Goal: Task Accomplishment & Management: Complete application form

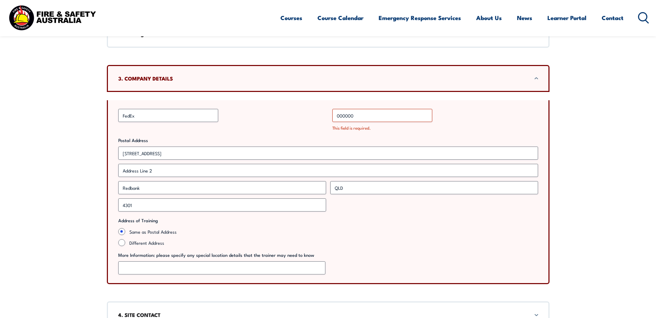
click at [474, 125] on div "This field is required." at bounding box center [436, 128] width 206 height 7
drag, startPoint x: 383, startPoint y: 115, endPoint x: 378, endPoint y: 115, distance: 5.2
click at [382, 115] on input "000000" at bounding box center [383, 115] width 100 height 13
type input "0"
type input "00000000000"
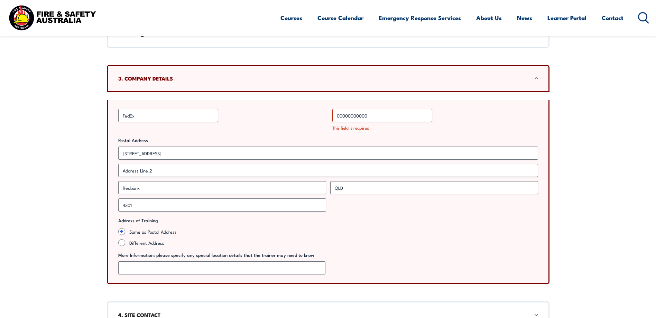
click at [287, 125] on div "Business Name * FedEx" at bounding box center [221, 120] width 206 height 22
click at [500, 81] on h3 "3. COMPANY DETAILS" at bounding box center [328, 79] width 420 height 8
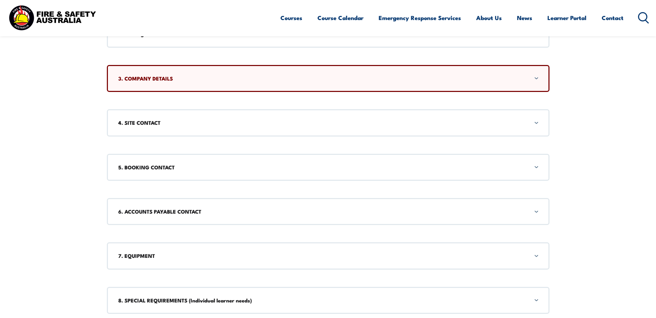
click at [491, 80] on h3 "3. COMPANY DETAILS" at bounding box center [328, 79] width 420 height 8
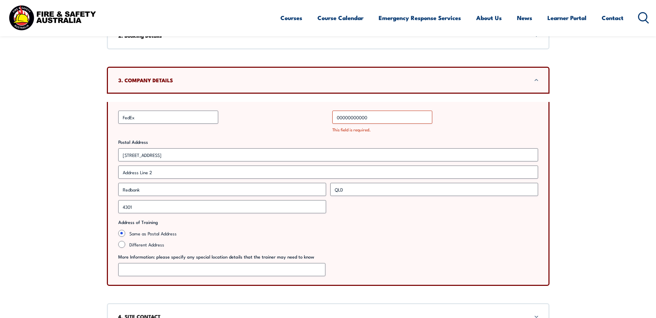
scroll to position [323, 0]
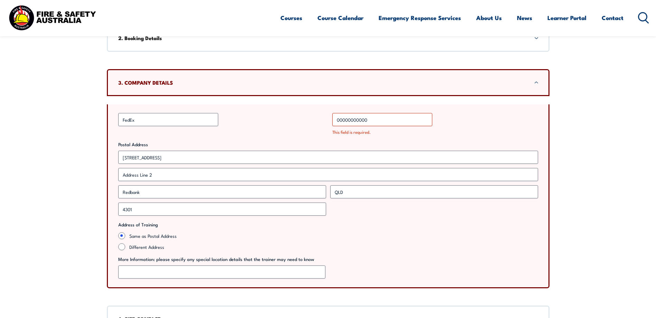
click at [491, 80] on h3 "3. COMPANY DETAILS" at bounding box center [328, 83] width 420 height 8
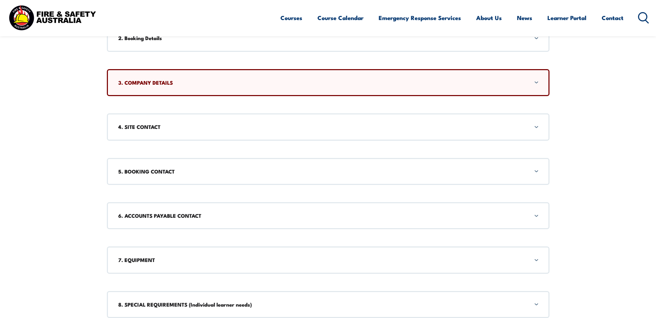
click at [491, 80] on h3 "3. COMPANY DETAILS" at bounding box center [328, 83] width 420 height 8
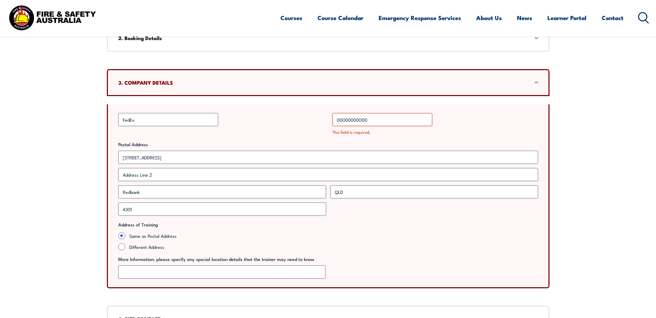
click at [491, 80] on h3 "3. COMPANY DETAILS" at bounding box center [328, 83] width 420 height 8
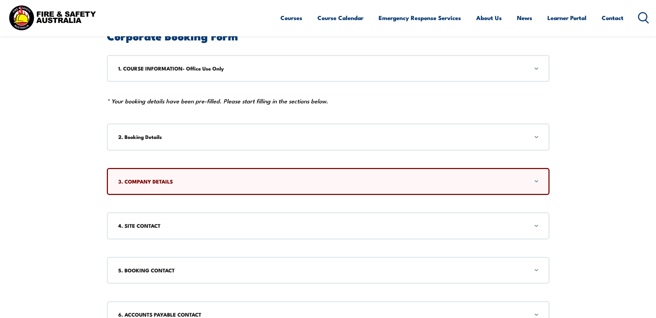
scroll to position [126, 0]
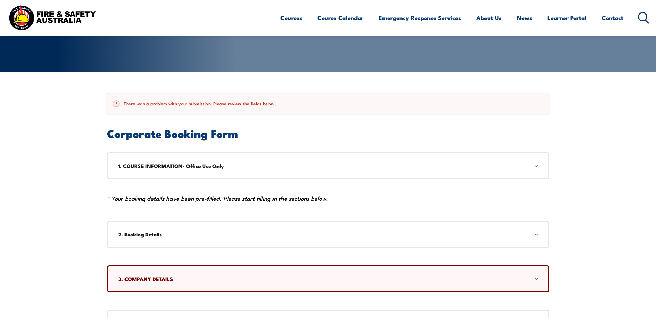
click at [243, 164] on h3 "1. COURSE INFORMATION- Office Use Only" at bounding box center [328, 166] width 420 height 8
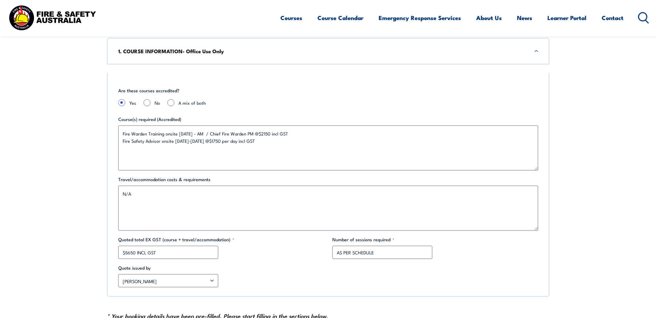
scroll to position [241, 0]
click at [253, 54] on h3 "1. COURSE INFORMATION- Office Use Only" at bounding box center [328, 51] width 420 height 8
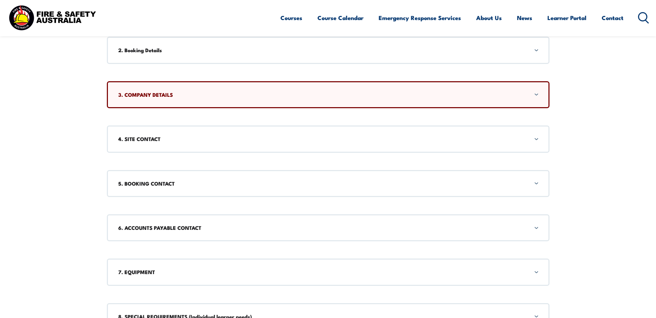
click at [253, 54] on div "2. Booking Details" at bounding box center [328, 50] width 443 height 27
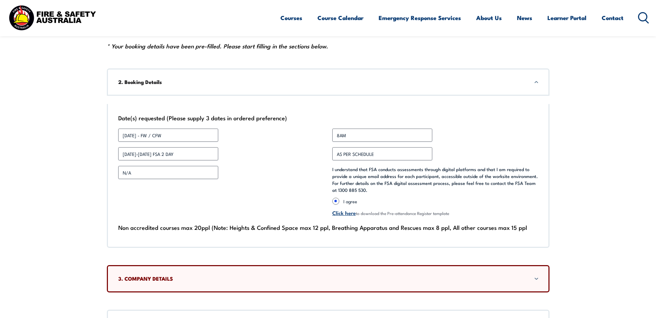
scroll to position [278, 0]
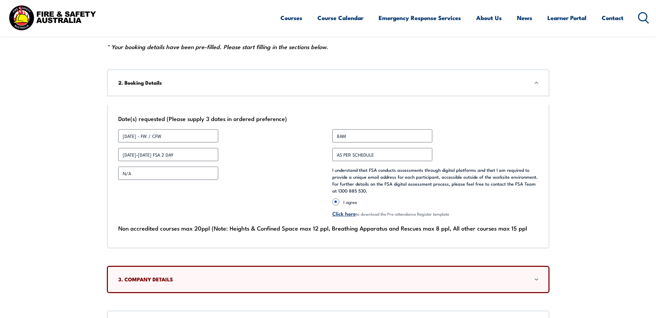
click at [255, 74] on div "2. Booking Details" at bounding box center [328, 82] width 443 height 27
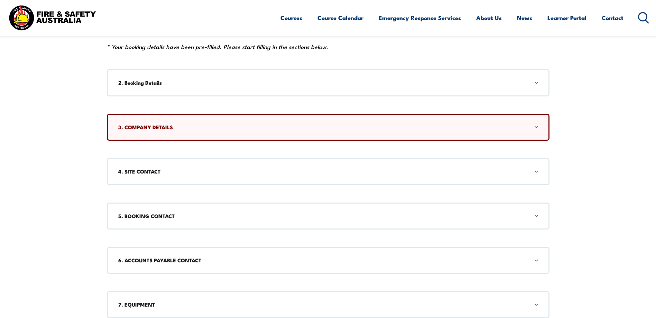
click at [242, 174] on h3 "4. SITE CONTACT" at bounding box center [328, 172] width 420 height 8
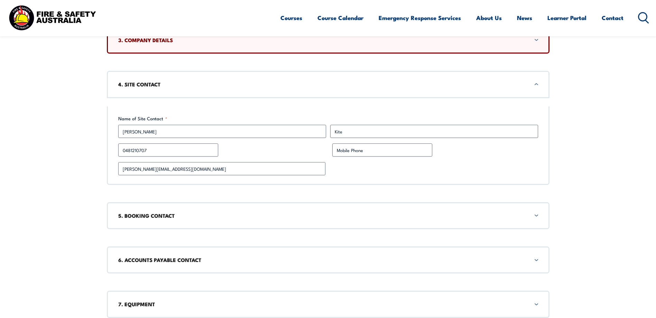
scroll to position [367, 0]
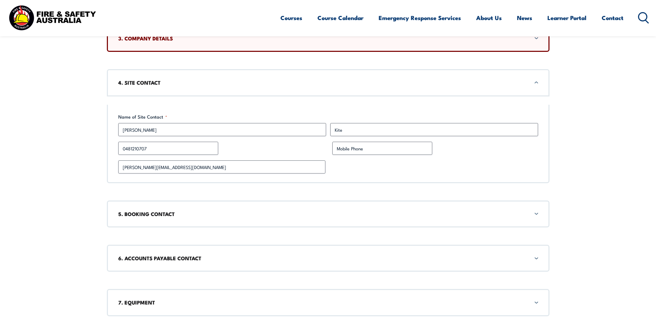
click at [250, 80] on h3 "4. SITE CONTACT" at bounding box center [328, 83] width 420 height 8
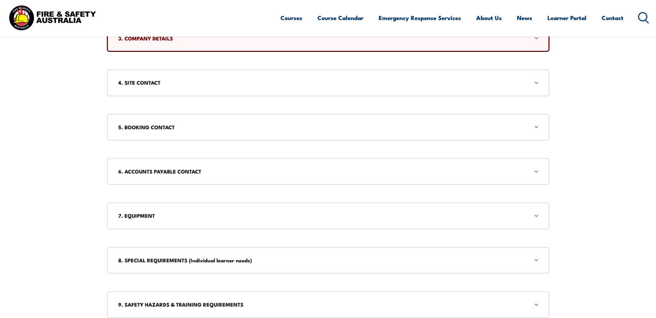
click at [241, 121] on div "5. BOOKING CONTACT" at bounding box center [328, 127] width 443 height 27
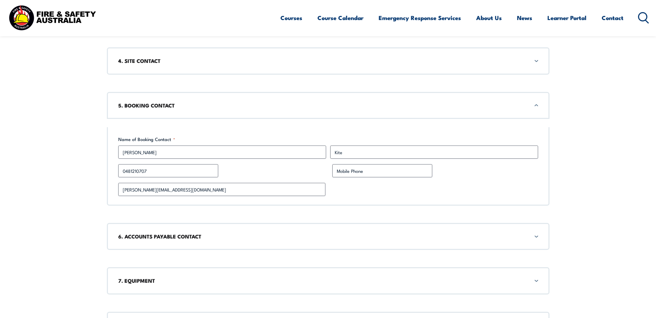
scroll to position [411, 0]
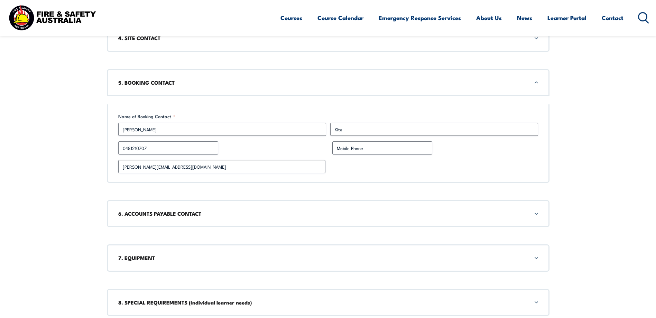
click at [248, 81] on h3 "5. BOOKING CONTACT" at bounding box center [328, 83] width 420 height 8
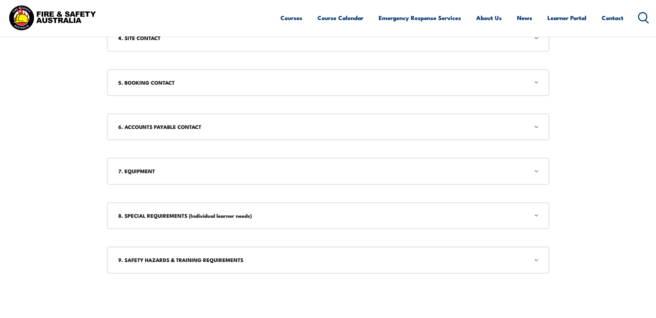
click at [248, 124] on h3 "6. ACCOUNTS PAYABLE CONTACT" at bounding box center [328, 127] width 420 height 8
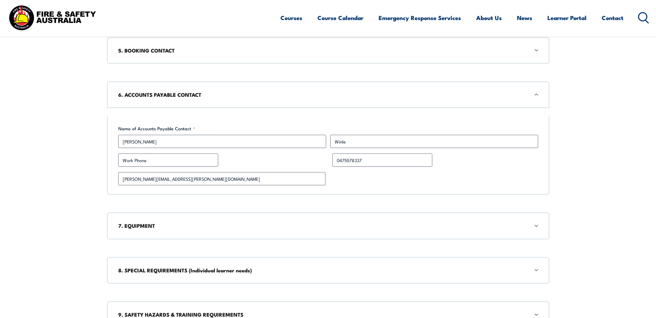
scroll to position [456, 0]
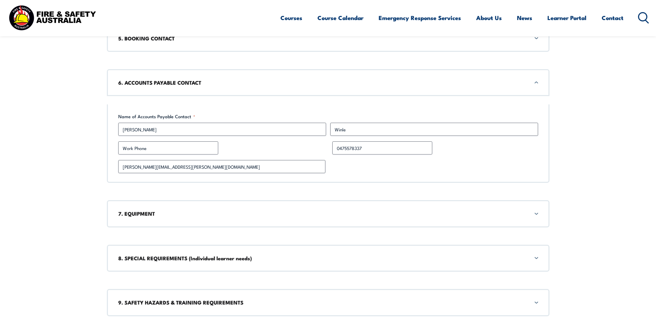
click at [255, 78] on div "6. ACCOUNTS PAYABLE CONTACT" at bounding box center [328, 82] width 443 height 27
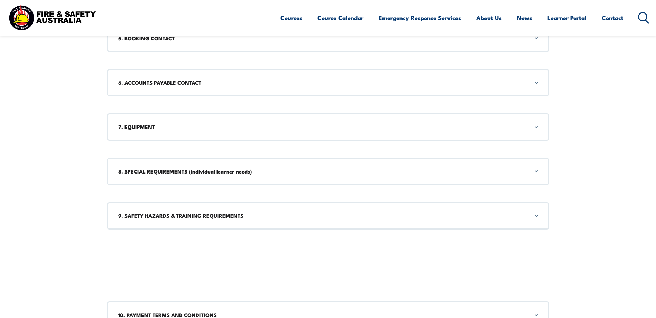
click at [244, 132] on div "7. EQUIPMENT" at bounding box center [328, 127] width 443 height 27
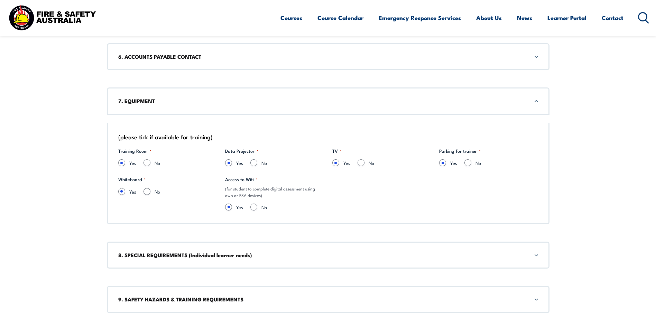
scroll to position [500, 0]
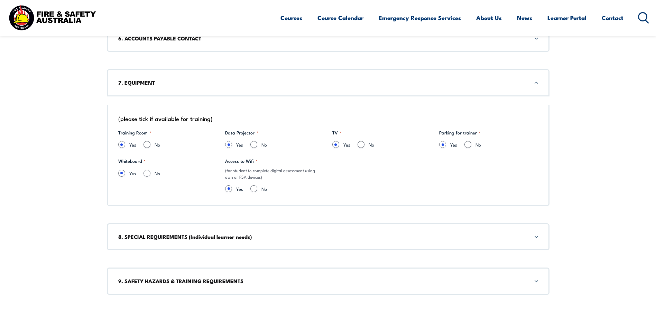
click at [250, 82] on h3 "7. EQUIPMENT" at bounding box center [328, 83] width 420 height 8
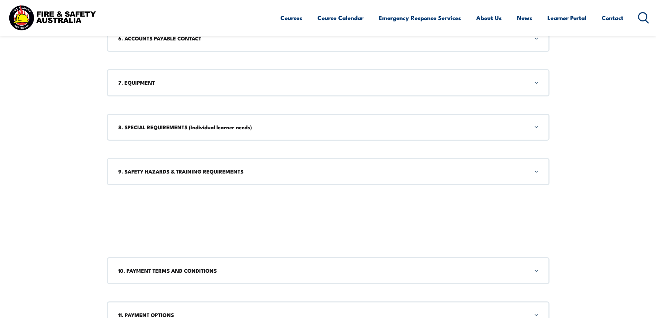
click at [248, 127] on h3 "8. SPECIAL REQUIREMENTS (Individual learner needs)" at bounding box center [328, 128] width 420 height 8
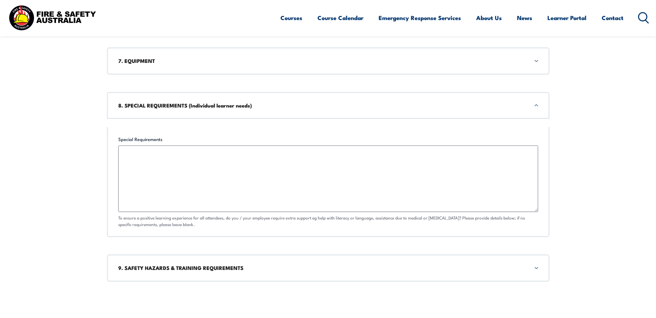
scroll to position [545, 0]
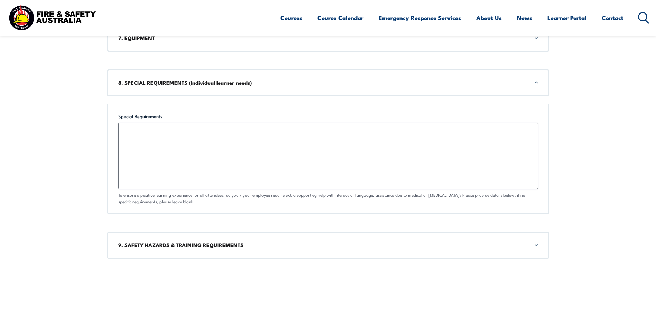
click at [267, 84] on h3 "8. SPECIAL REQUIREMENTS (Individual learner needs)" at bounding box center [328, 83] width 420 height 8
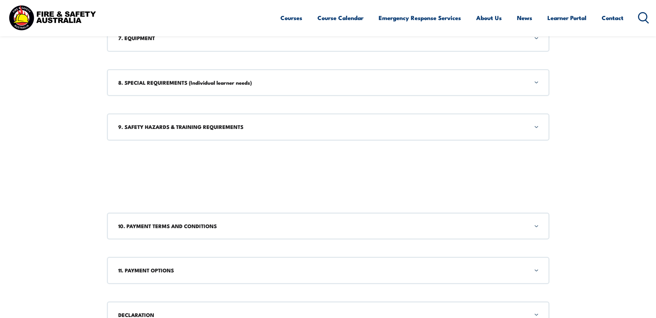
click at [257, 123] on div "9. SAFETY HAZARDS & TRAINING REQUIREMENTS" at bounding box center [328, 127] width 443 height 27
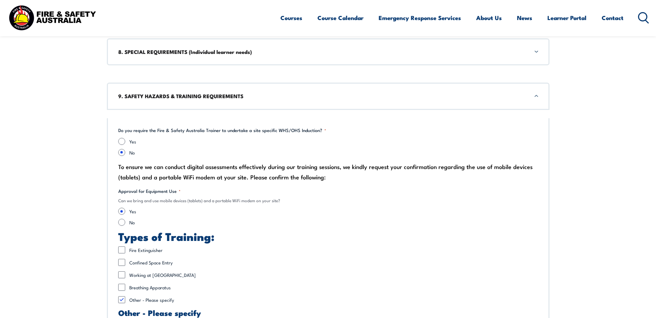
scroll to position [589, 0]
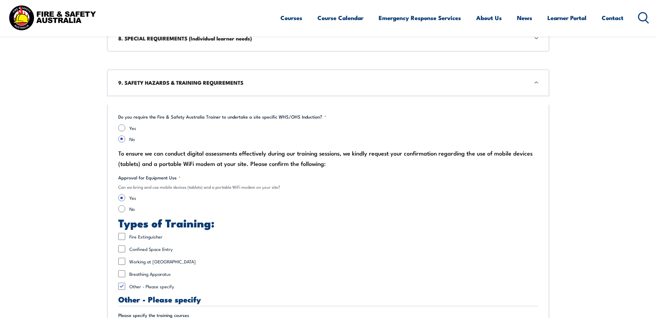
click at [261, 92] on div "9. SAFETY HAZARDS & TRAINING REQUIREMENTS" at bounding box center [328, 82] width 443 height 27
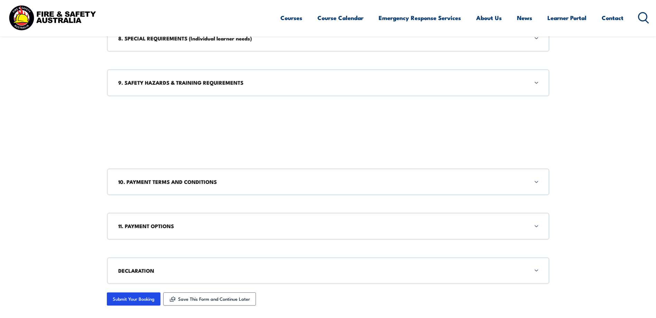
click at [258, 180] on h3 "10. PAYMENT TERMS AND CONDITIONS" at bounding box center [328, 182] width 420 height 8
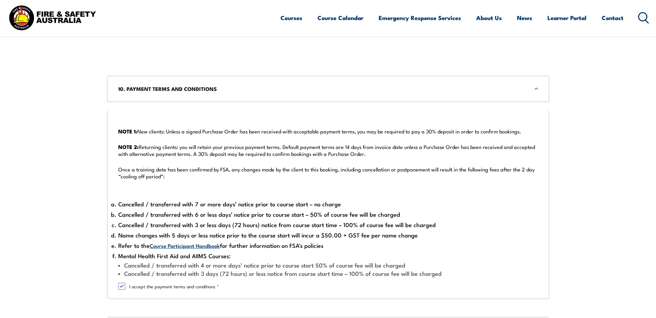
scroll to position [688, 0]
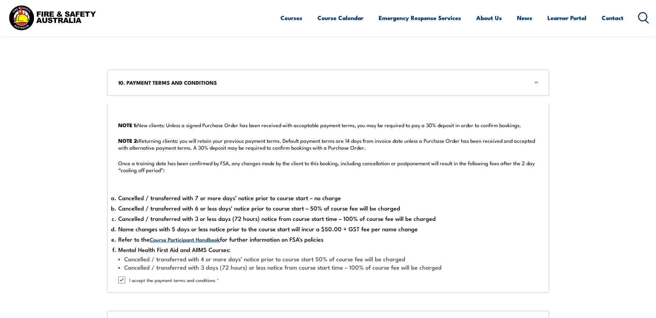
click at [260, 84] on h3 "10. PAYMENT TERMS AND CONDITIONS" at bounding box center [328, 83] width 420 height 8
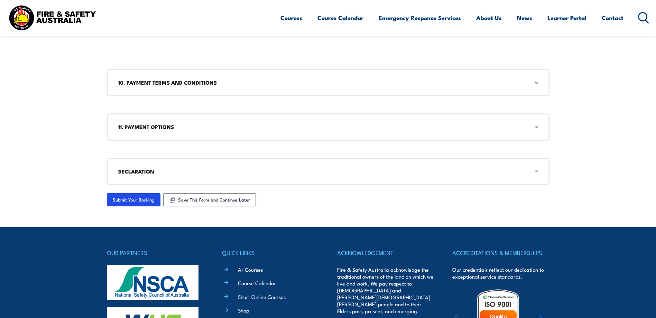
click at [259, 119] on div "11. PAYMENT OPTIONS" at bounding box center [328, 127] width 443 height 27
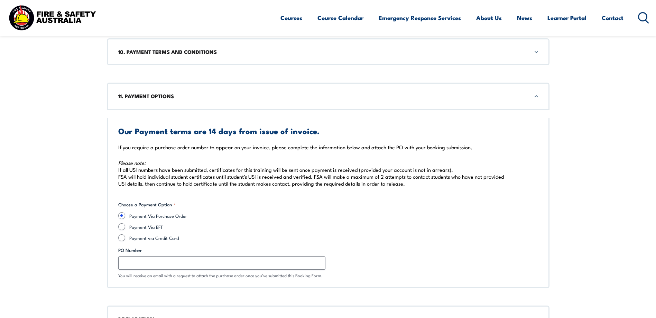
scroll to position [733, 0]
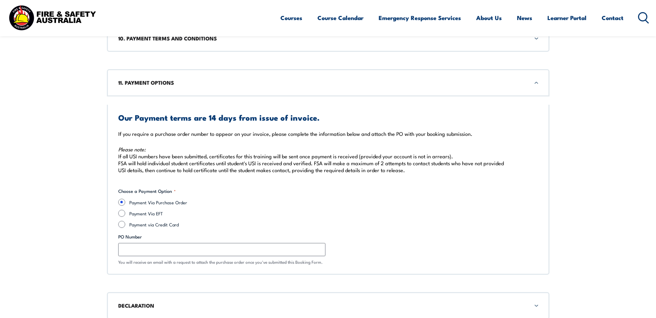
click at [261, 91] on div "11. PAYMENT OPTIONS" at bounding box center [328, 82] width 443 height 27
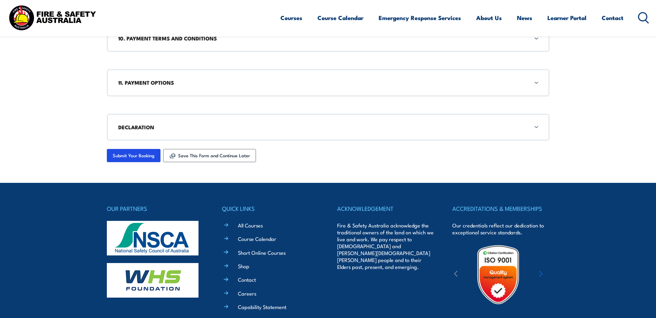
click at [255, 122] on div "DECLARATION" at bounding box center [328, 127] width 443 height 27
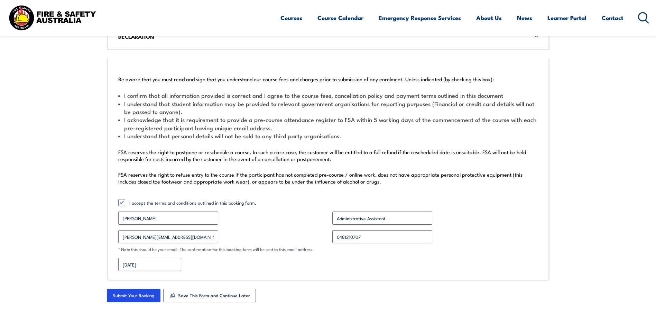
scroll to position [881, 0]
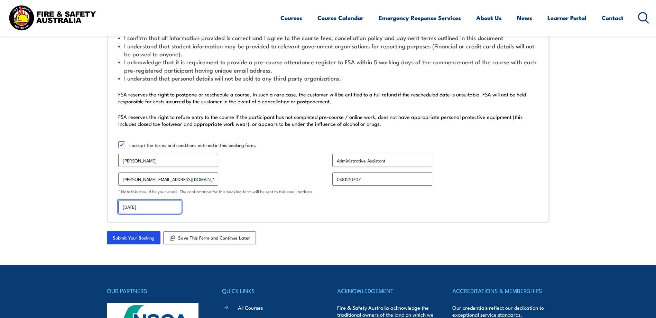
click at [131, 207] on input "[DATE]" at bounding box center [149, 206] width 63 height 13
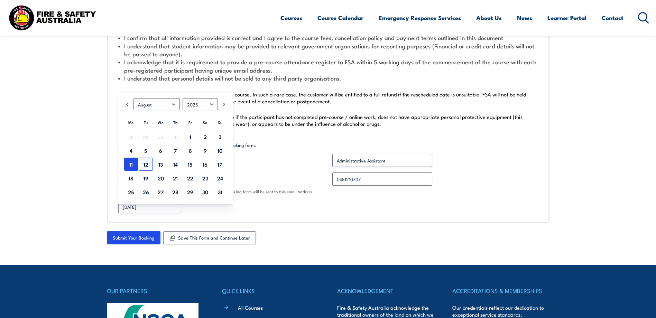
click at [145, 165] on link "12" at bounding box center [146, 164] width 14 height 13
type input "[DATE]"
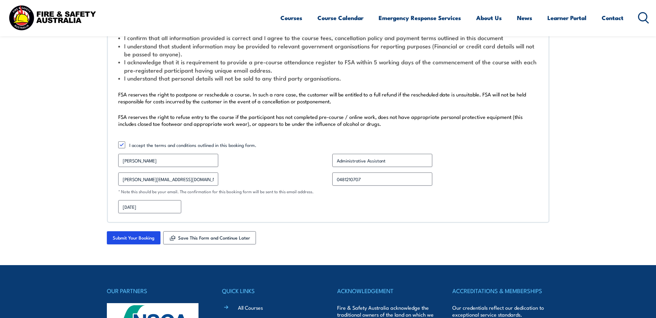
click at [201, 206] on div "[DATE] MM slash DD slash YYYY" at bounding box center [328, 206] width 420 height 13
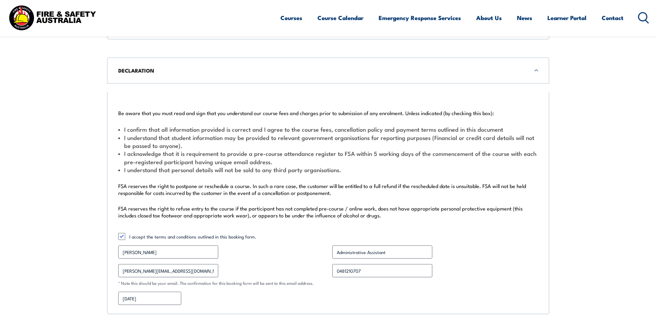
scroll to position [777, 0]
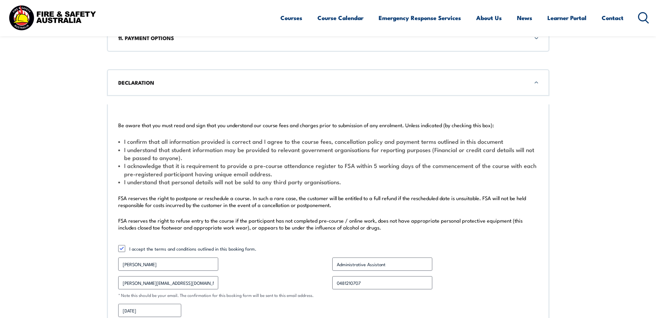
click at [181, 82] on h3 "DECLARATION" at bounding box center [328, 83] width 420 height 8
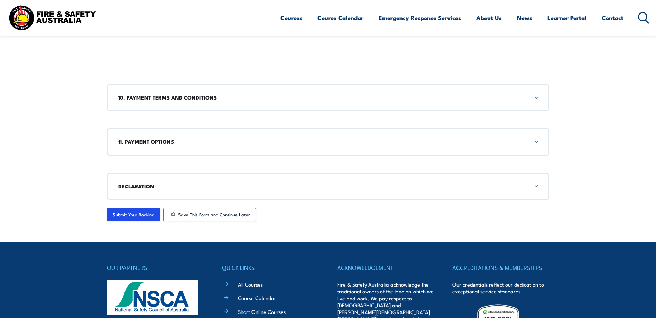
click at [181, 139] on h3 "11. PAYMENT OPTIONS" at bounding box center [328, 142] width 420 height 8
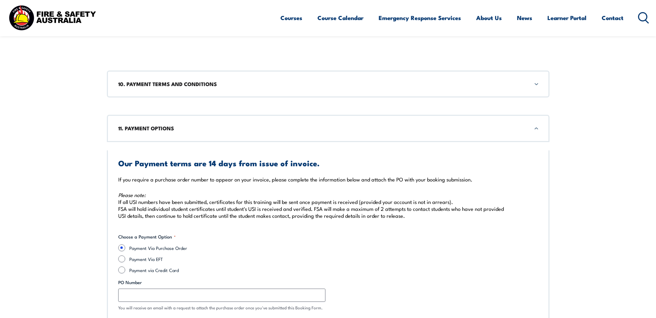
scroll to position [733, 0]
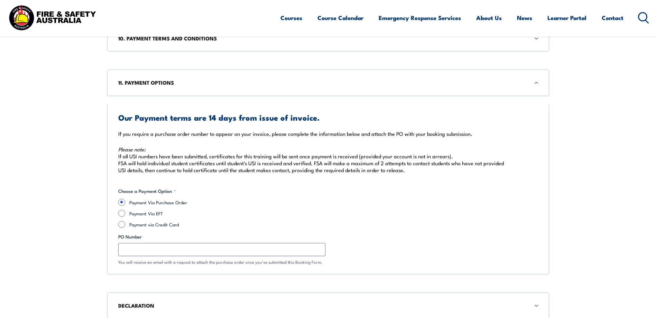
click at [190, 81] on h3 "11. PAYMENT OPTIONS" at bounding box center [328, 83] width 420 height 8
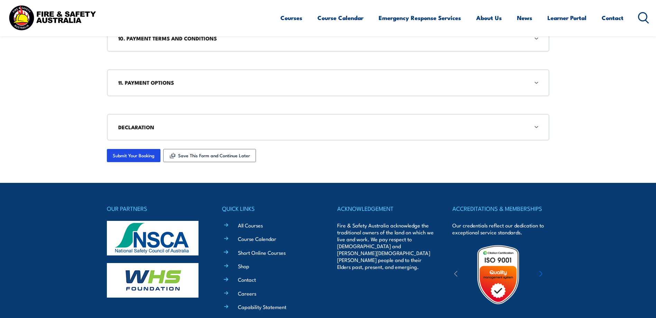
click at [194, 44] on div "10. PAYMENT TERMS AND CONDITIONS" at bounding box center [328, 38] width 443 height 27
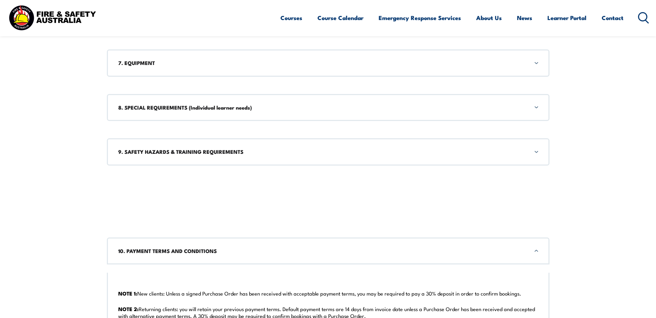
scroll to position [584, 0]
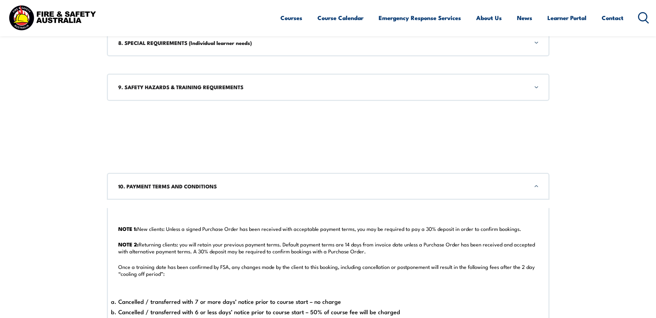
click at [301, 180] on div "10. PAYMENT TERMS AND CONDITIONS" at bounding box center [328, 186] width 443 height 27
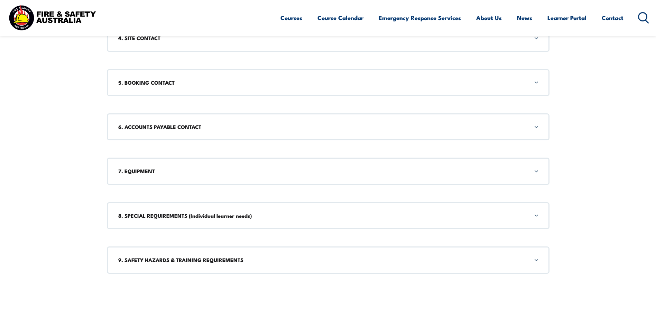
scroll to position [204, 0]
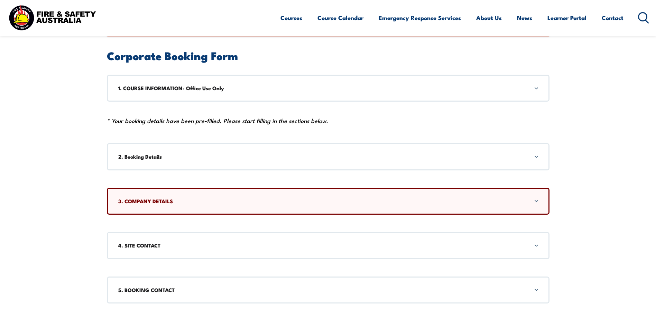
click at [343, 205] on h3 "3. COMPANY DETAILS" at bounding box center [328, 202] width 420 height 8
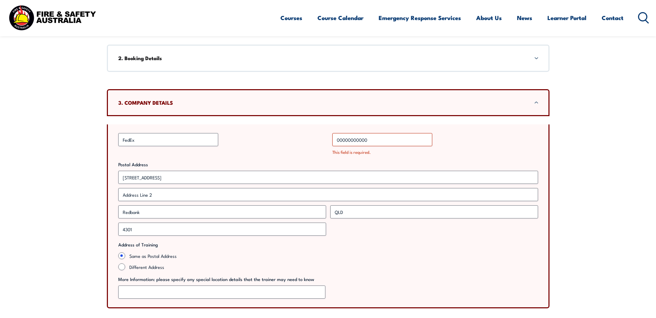
scroll to position [323, 0]
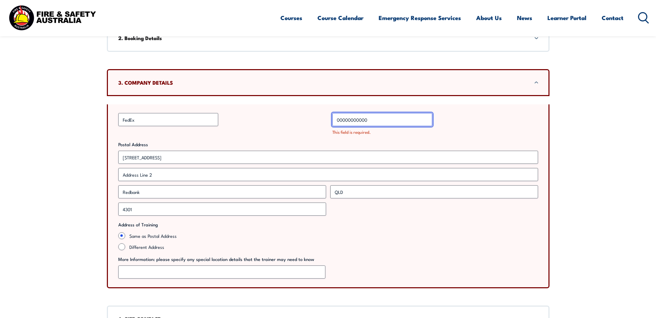
drag, startPoint x: 383, startPoint y: 121, endPoint x: 331, endPoint y: 124, distance: 52.3
click at [331, 124] on div "Business Name * FedEx ABN * 00000000000 This field is required. Postal Address …" at bounding box center [328, 197] width 443 height 184
click at [380, 118] on input "41000" at bounding box center [383, 119] width 100 height 13
type input "41000495269"
click at [483, 116] on div "41000495269" at bounding box center [436, 119] width 206 height 13
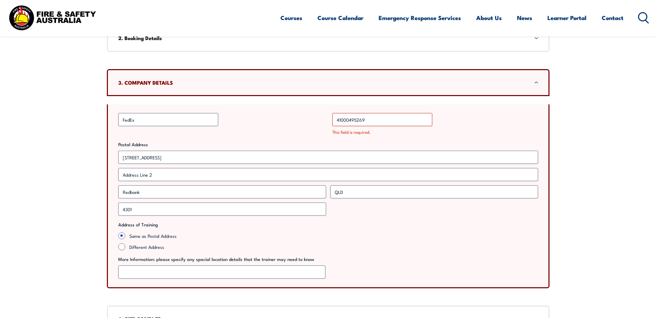
click at [444, 84] on h3 "3. COMPANY DETAILS" at bounding box center [328, 83] width 420 height 8
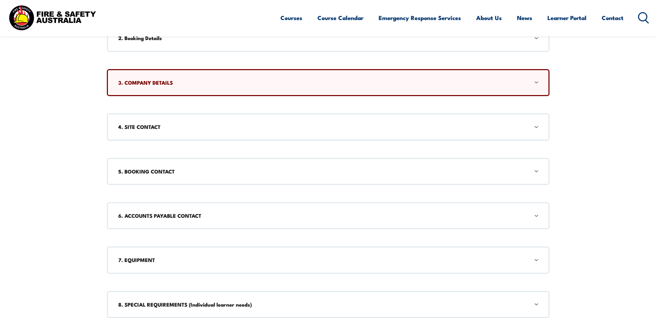
click at [442, 83] on h3 "3. COMPANY DETAILS" at bounding box center [328, 83] width 420 height 8
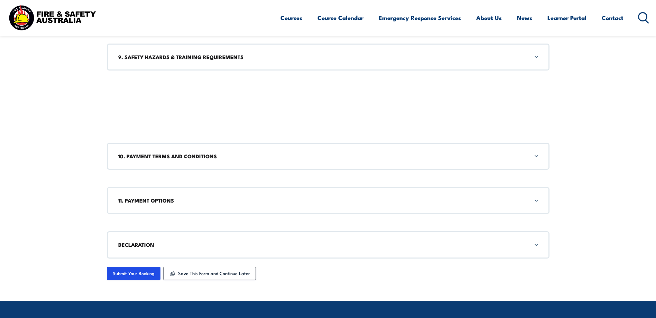
scroll to position [1010, 0]
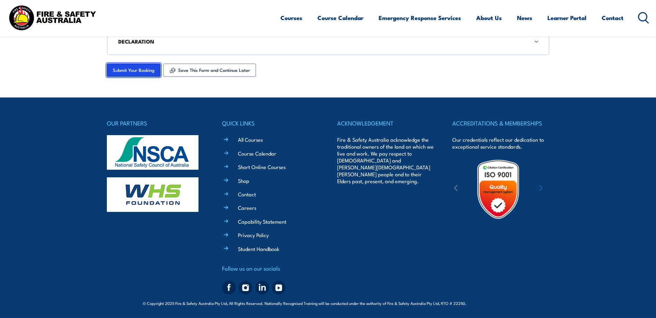
drag, startPoint x: 129, startPoint y: 74, endPoint x: 133, endPoint y: 73, distance: 4.2
click at [129, 74] on input "Submit Your Booking" at bounding box center [134, 70] width 54 height 13
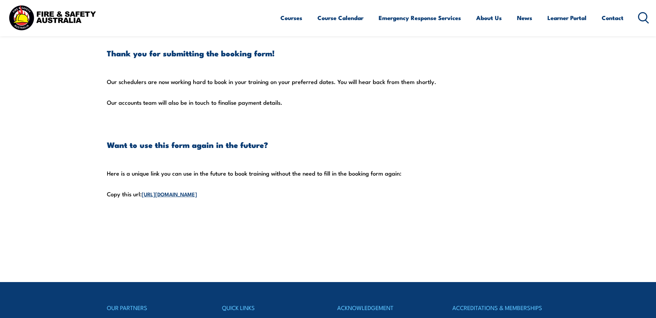
scroll to position [173, 0]
